Goal: Information Seeking & Learning: Learn about a topic

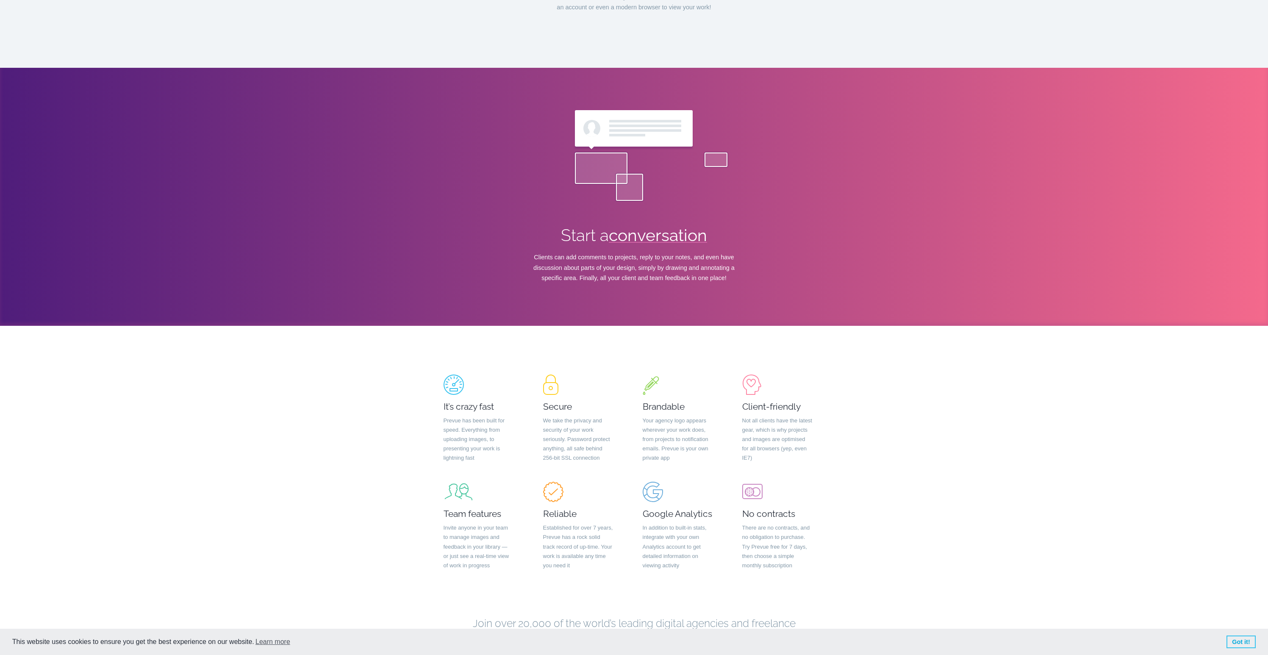
scroll to position [1546, 0]
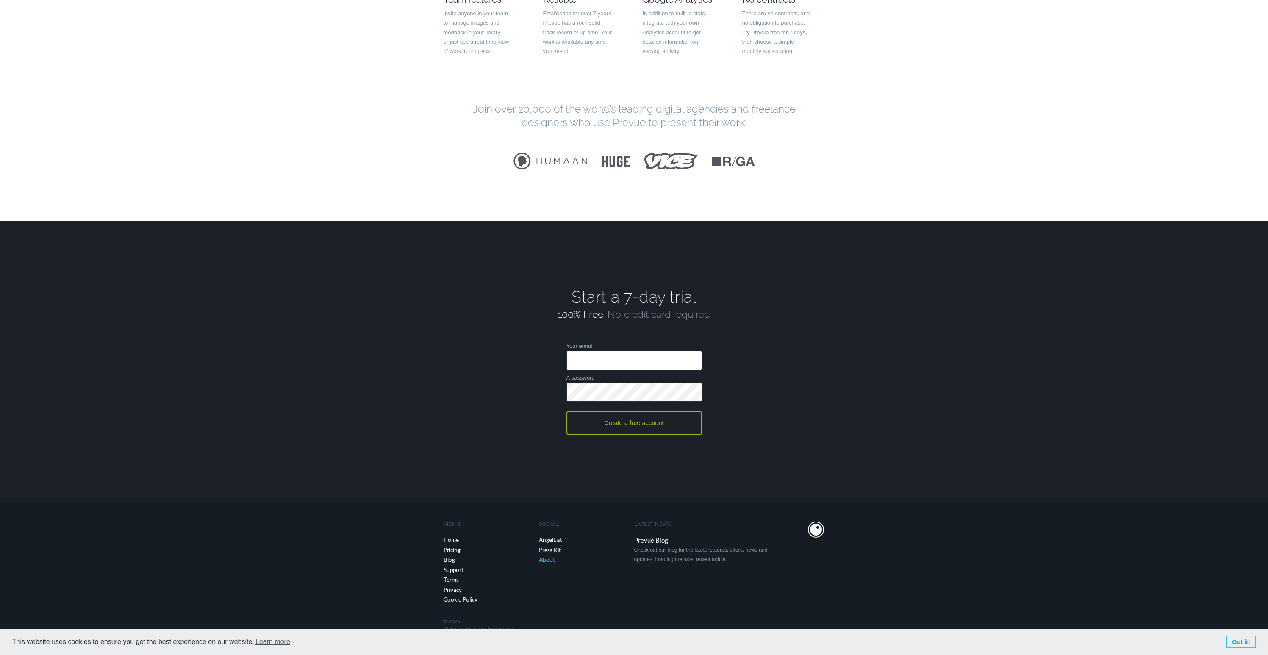
click at [555, 560] on link "About" at bounding box center [586, 560] width 95 height 10
click at [454, 551] on link "Pricing" at bounding box center [491, 550] width 95 height 10
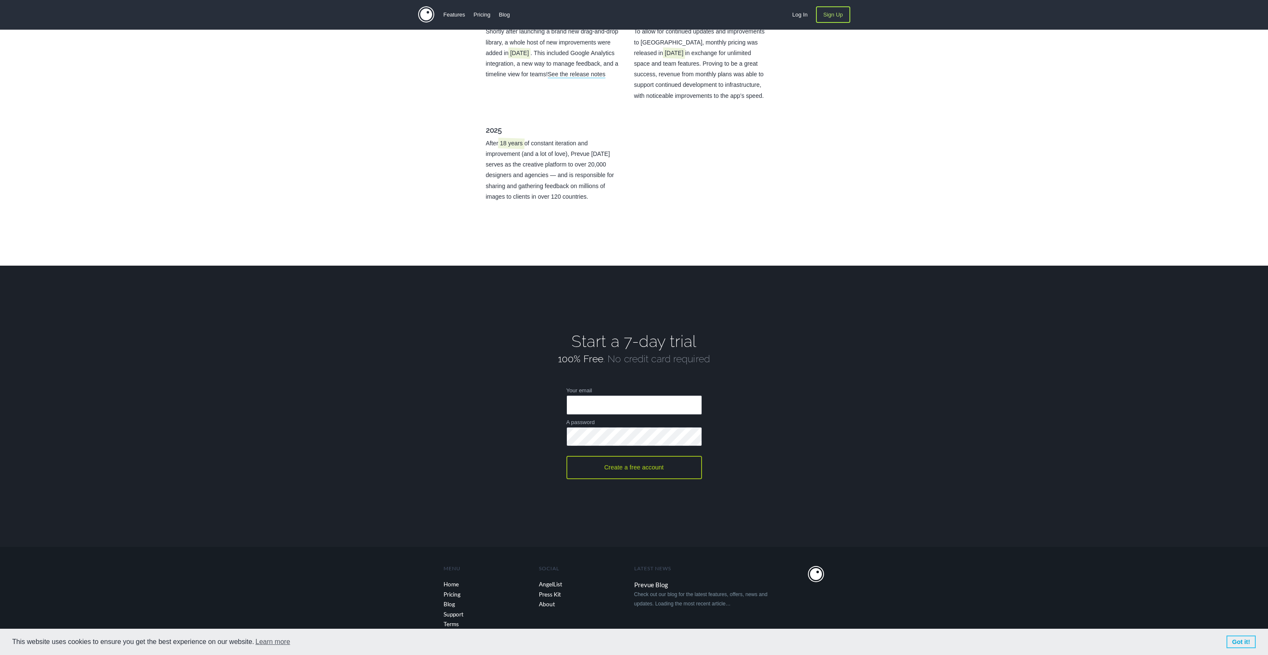
scroll to position [1073, 0]
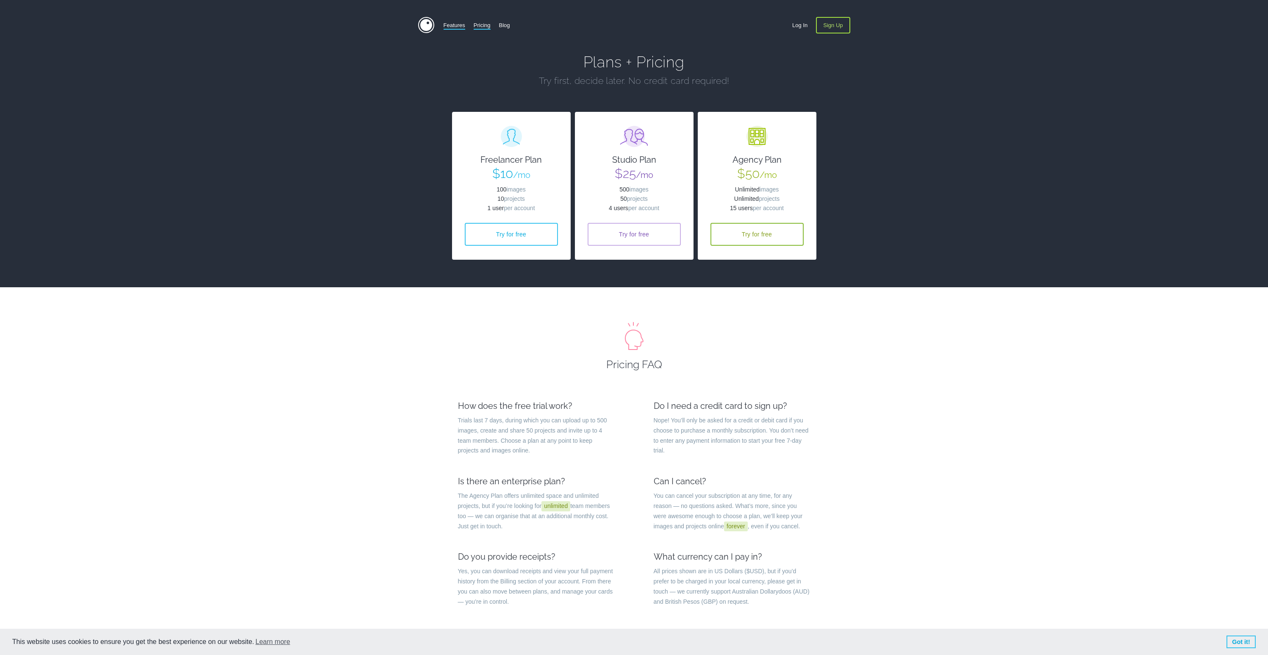
click at [455, 24] on link "Features" at bounding box center [455, 25] width 22 height 17
